Goal: Obtain resource: Obtain resource

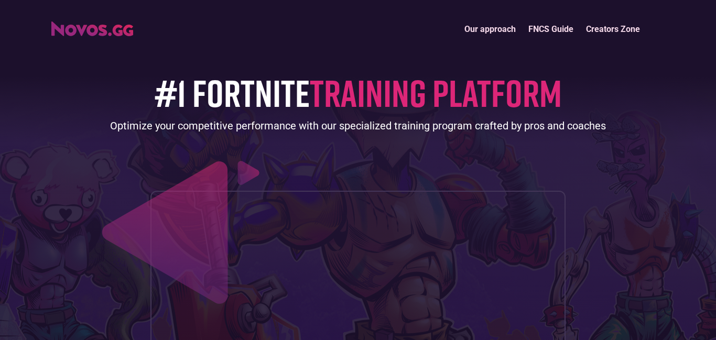
drag, startPoint x: 101, startPoint y: 38, endPoint x: 108, endPoint y: 35, distance: 8.0
click at [105, 36] on div "Our approach FNCS Guide Creators Zone" at bounding box center [358, 29] width 624 height 23
click at [551, 29] on link "FNCS Guide" at bounding box center [551, 29] width 58 height 23
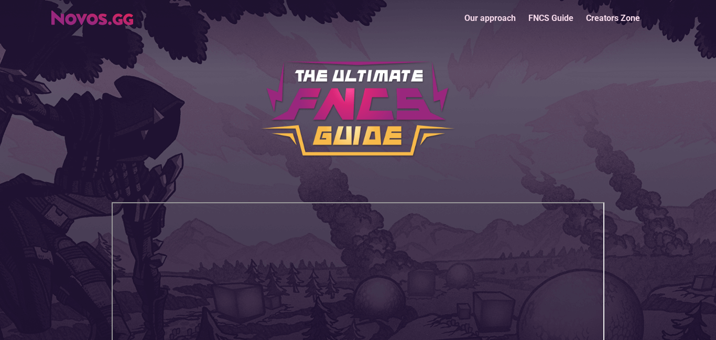
scroll to position [12, 0]
